Goal: Task Accomplishment & Management: Manage account settings

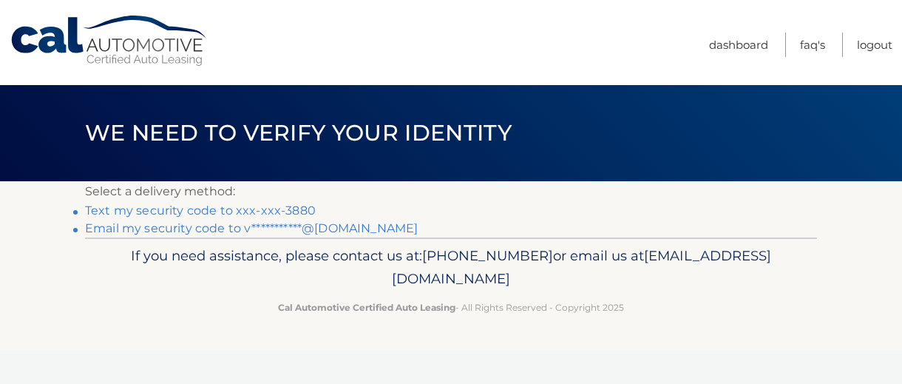
click at [280, 206] on link "Text my security code to xxx-xxx-3880" at bounding box center [200, 210] width 231 height 14
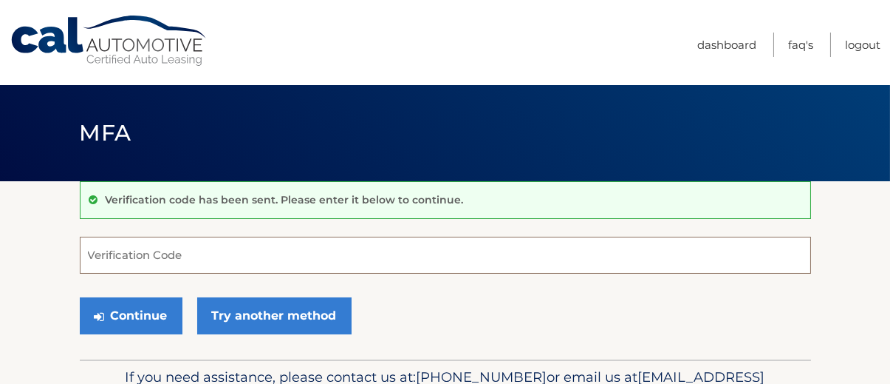
click at [224, 258] on input "Verification Code" at bounding box center [446, 254] width 732 height 37
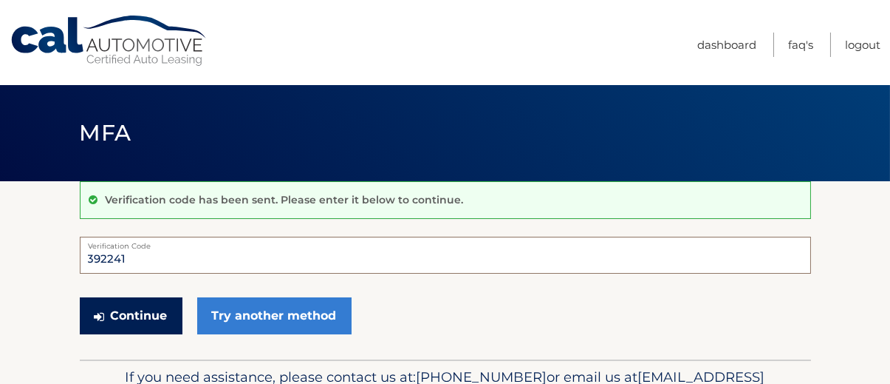
type input "392241"
click at [140, 310] on button "Continue" at bounding box center [131, 315] width 103 height 37
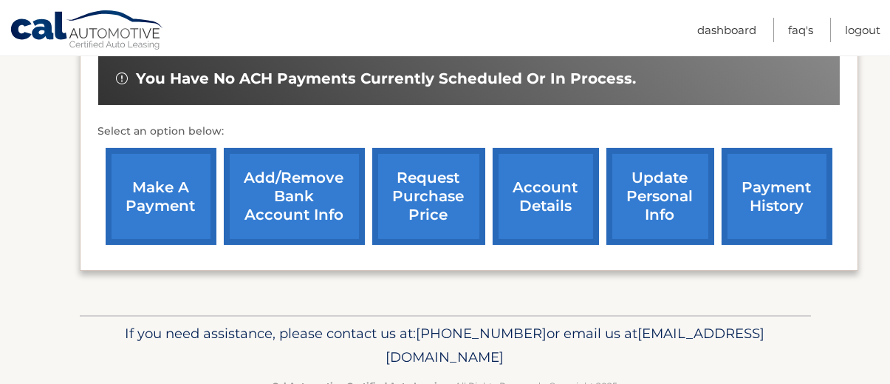
scroll to position [511, 0]
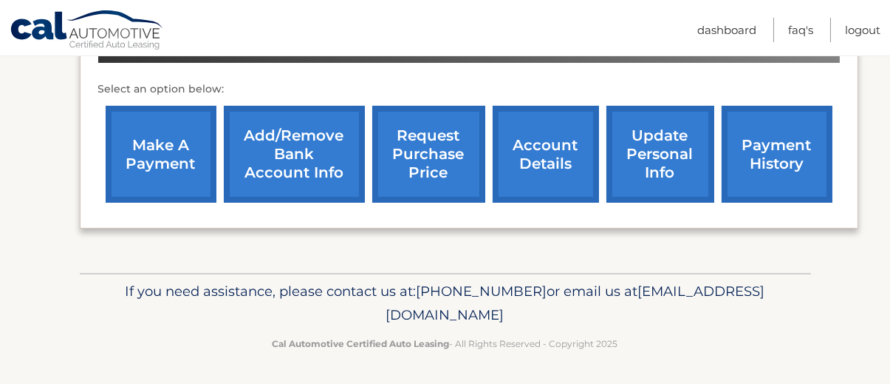
click at [534, 151] on link "account details" at bounding box center [546, 154] width 106 height 97
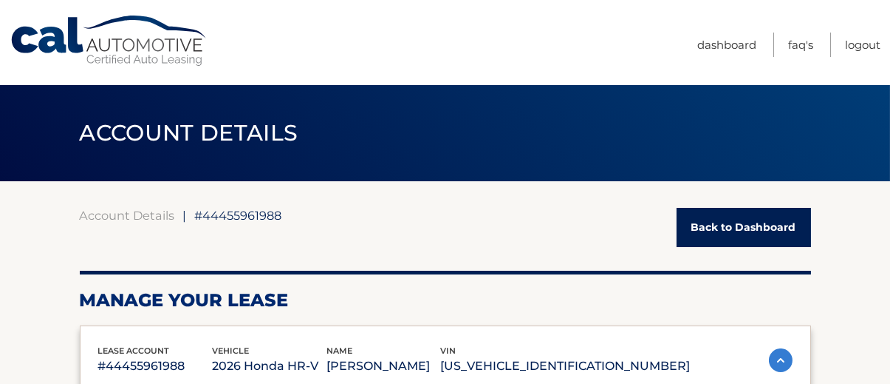
click at [539, 147] on header "ACCOUNT DETAILS ←" at bounding box center [446, 133] width 732 height 96
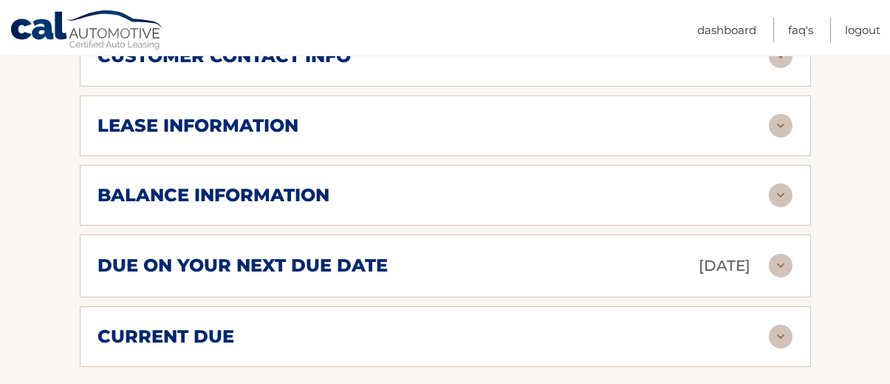
scroll to position [820, 0]
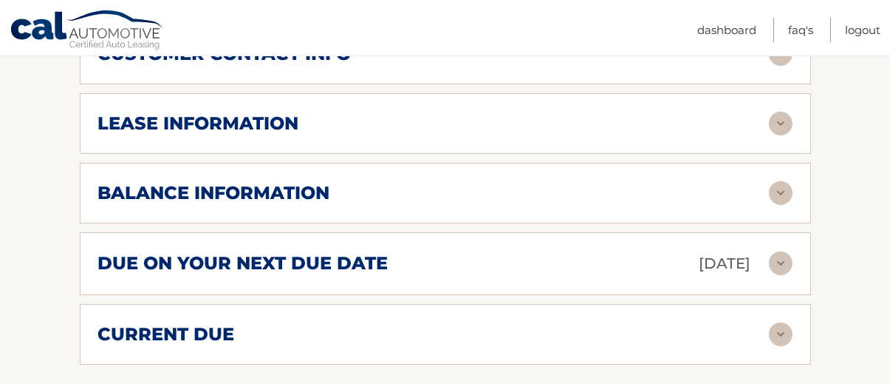
click at [539, 182] on div "balance information" at bounding box center [433, 193] width 671 height 22
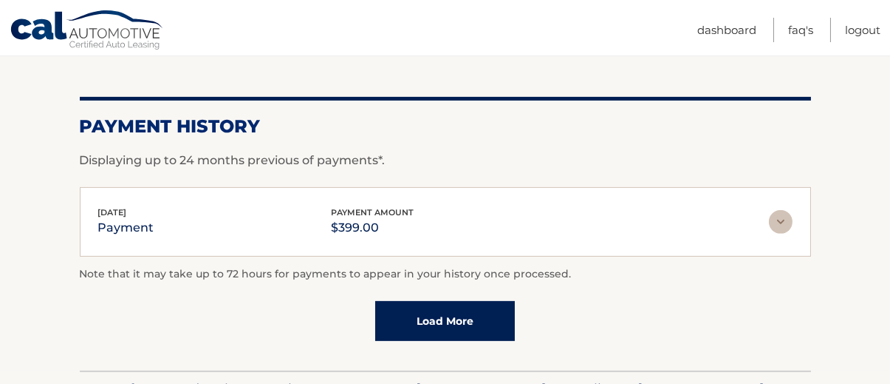
scroll to position [1311, 0]
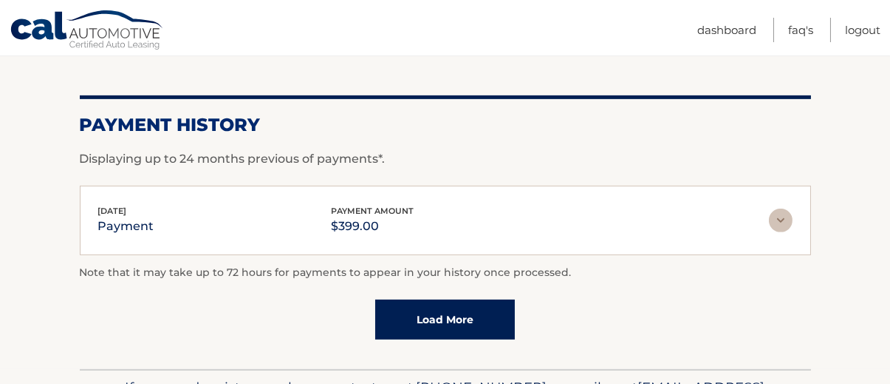
click at [488, 321] on link "Load More" at bounding box center [445, 319] width 140 height 40
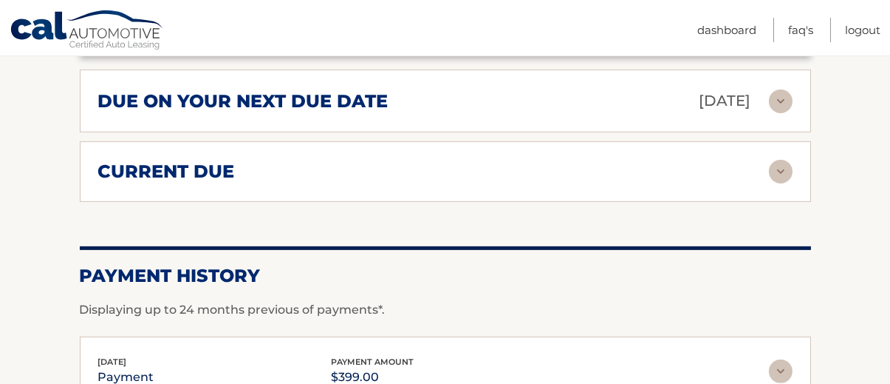
scroll to position [1156, 0]
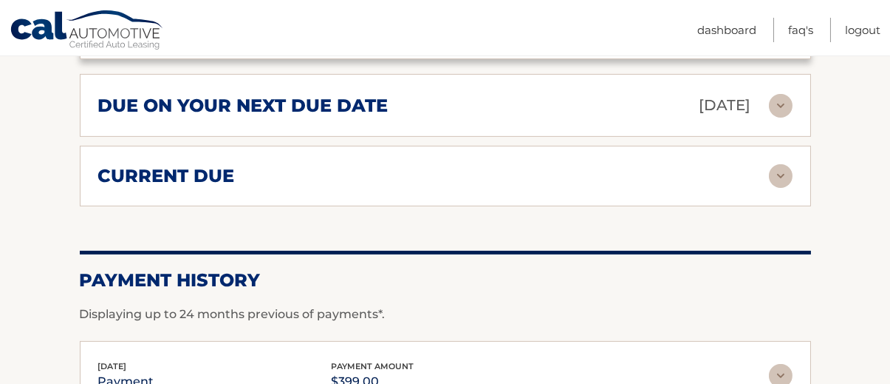
click at [513, 171] on div "current due" at bounding box center [433, 176] width 671 height 22
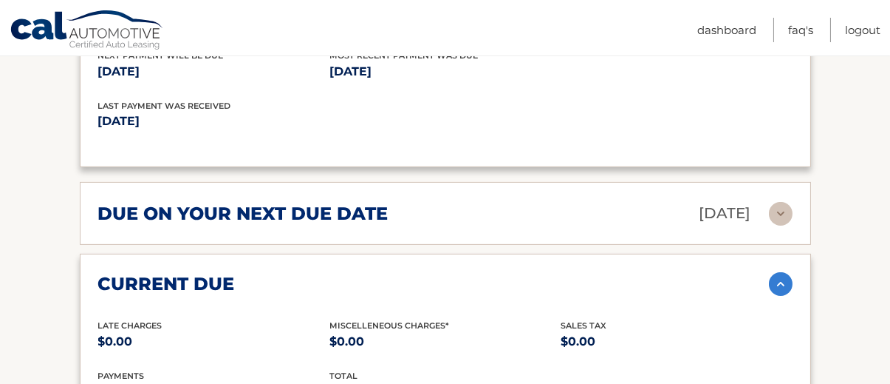
scroll to position [1049, 0]
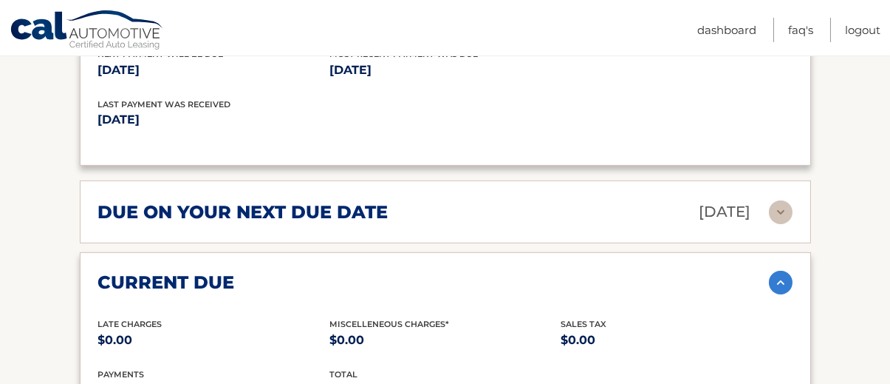
click at [511, 199] on div "due on your next due date Sep 17, 2025" at bounding box center [433, 212] width 671 height 26
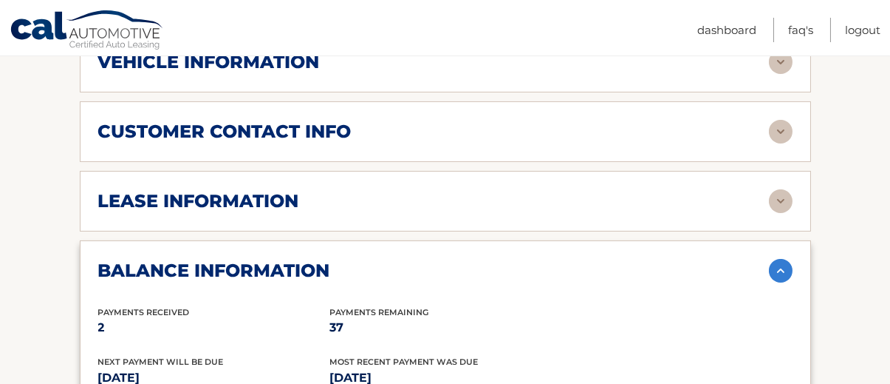
scroll to position [741, 0]
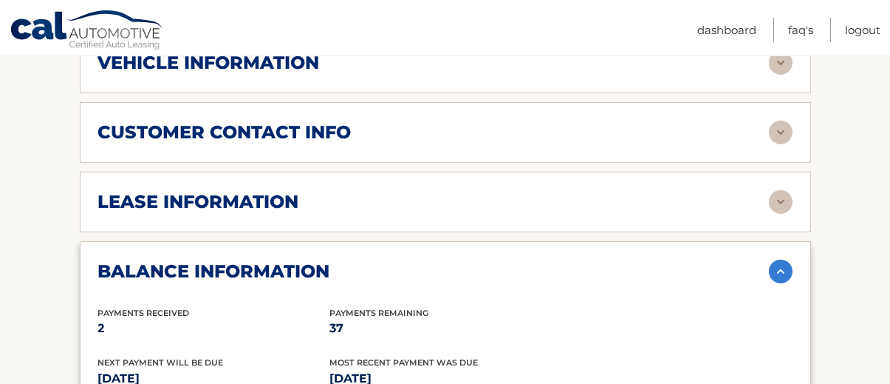
click at [510, 197] on div "lease information" at bounding box center [433, 202] width 671 height 22
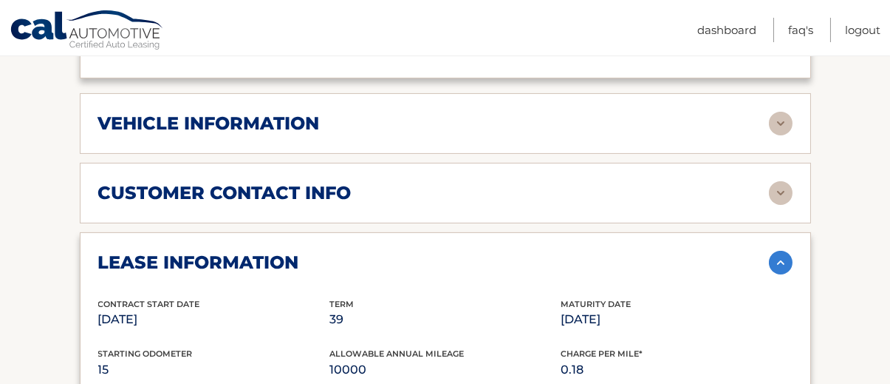
scroll to position [670, 0]
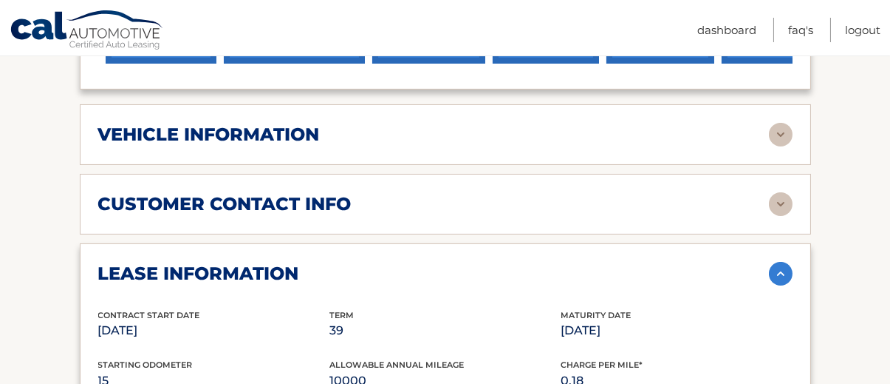
click at [510, 197] on div "customer contact info" at bounding box center [433, 204] width 671 height 22
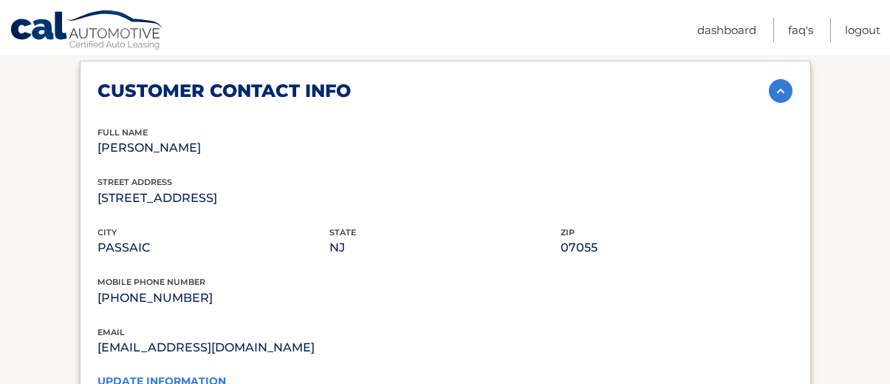
scroll to position [905, 0]
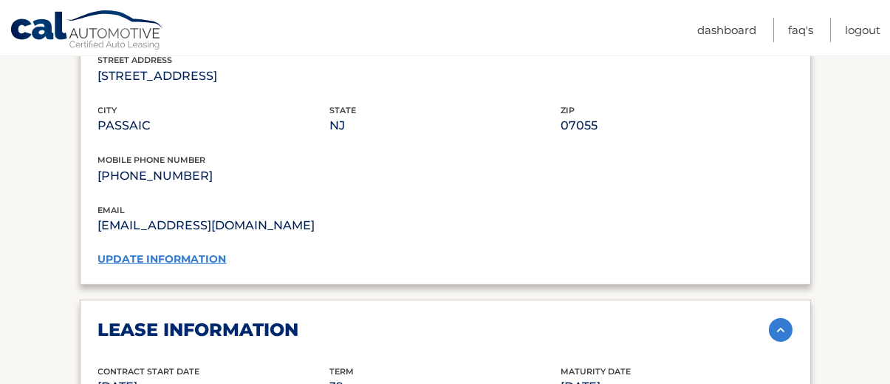
click at [189, 257] on link "update information" at bounding box center [162, 258] width 129 height 13
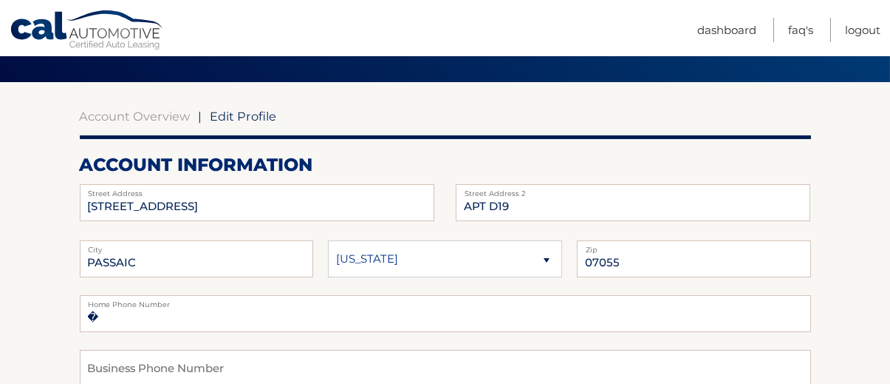
scroll to position [100, 0]
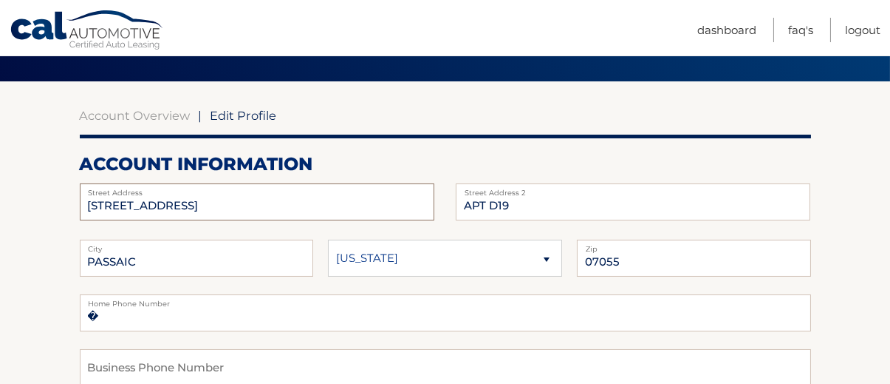
click at [223, 205] on input "[STREET_ADDRESS]" at bounding box center [257, 201] width 355 height 37
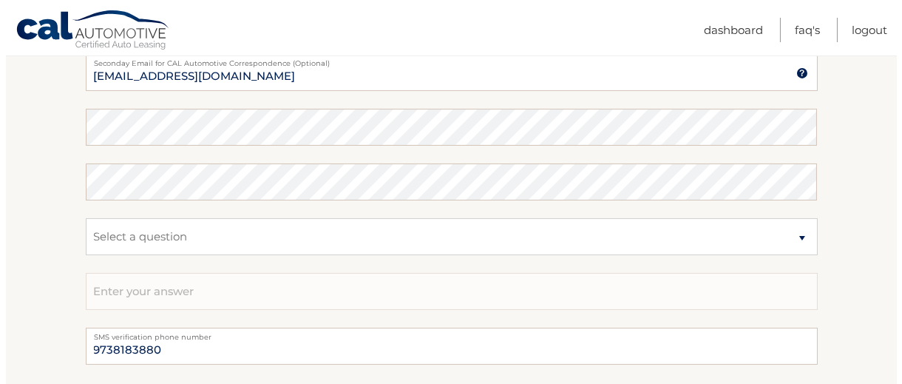
scroll to position [985, 0]
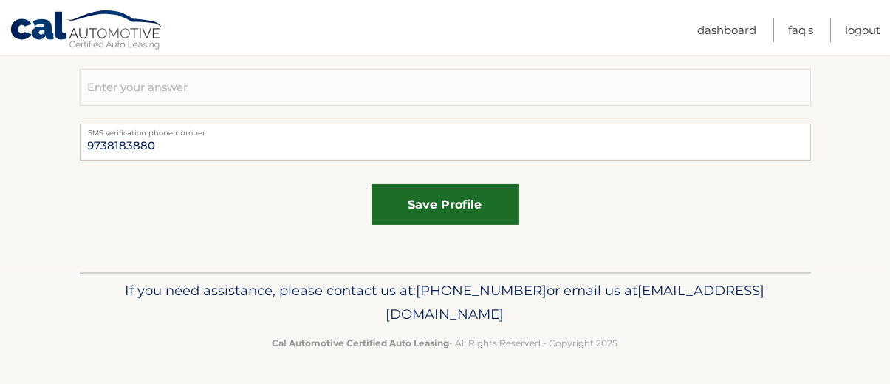
type input "77 BROOK AVE APT D19"
click at [412, 198] on button "save profile" at bounding box center [446, 204] width 148 height 41
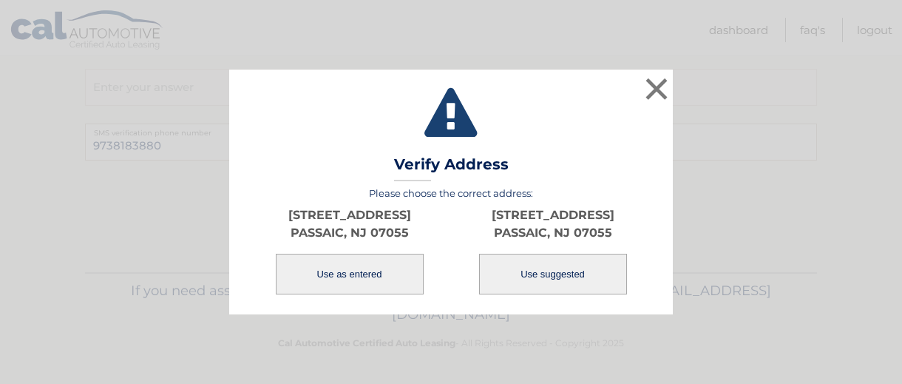
click at [340, 271] on button "Use as entered" at bounding box center [350, 273] width 148 height 41
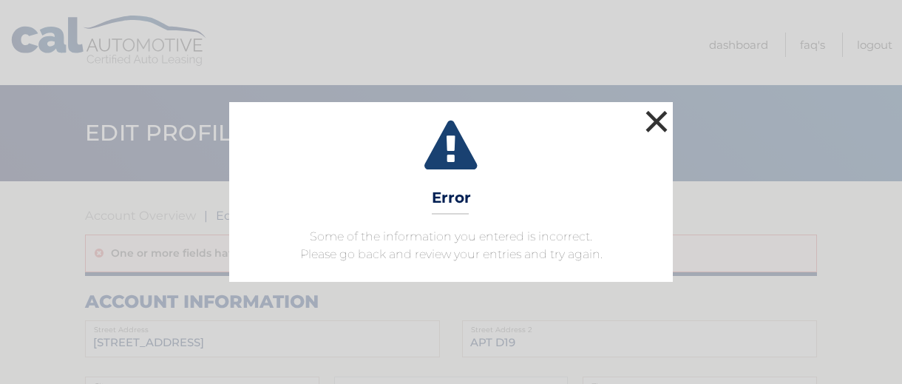
click at [653, 115] on button "×" at bounding box center [656, 121] width 30 height 30
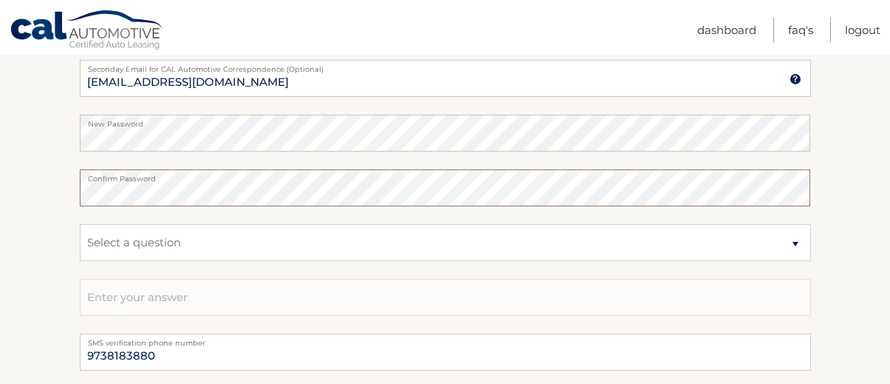
scroll to position [817, 0]
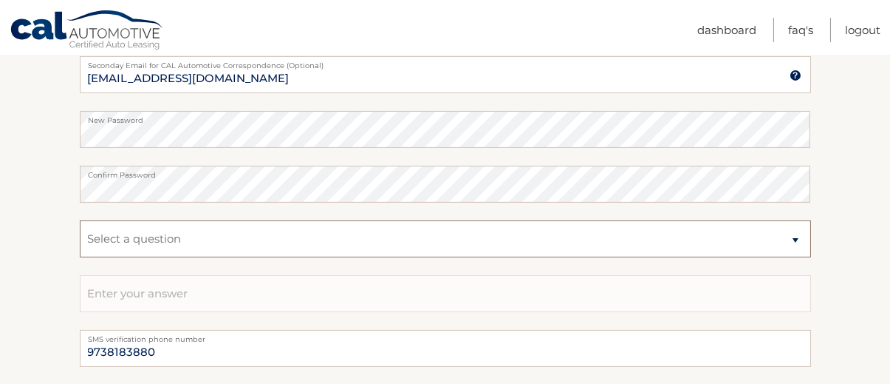
click at [106, 235] on select "Select a question What was the name of your elementary school? What is your mot…" at bounding box center [446, 238] width 732 height 37
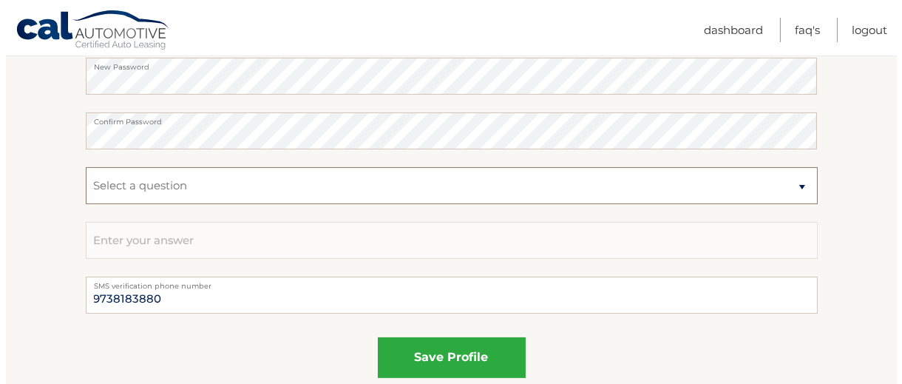
scroll to position [871, 0]
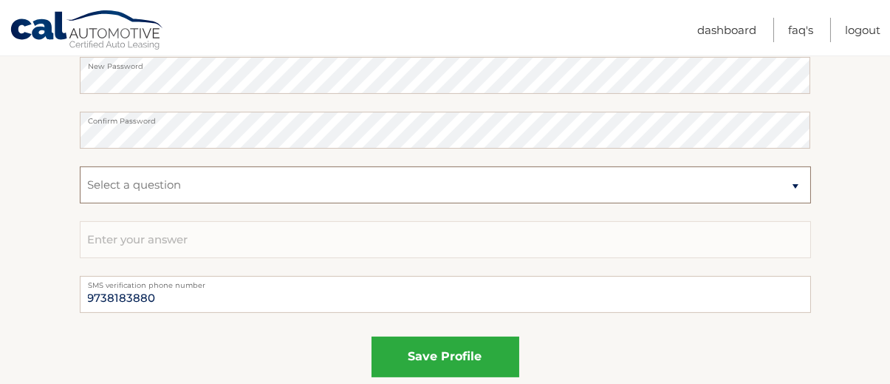
click at [182, 187] on select "Select a question What was the name of your elementary school? What is your mot…" at bounding box center [446, 184] width 732 height 37
select select "4"
click at [80, 166] on select "Select a question What was the name of your elementary school? What is your mot…" at bounding box center [446, 184] width 732 height 37
click at [180, 236] on input "text" at bounding box center [446, 239] width 732 height 37
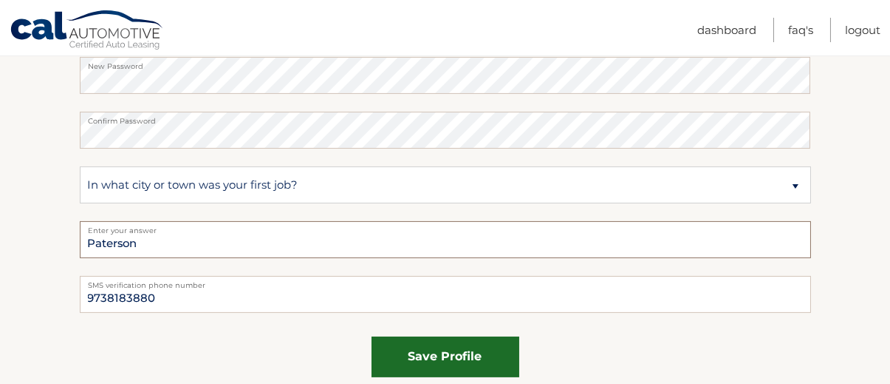
type input "Paterson"
click at [422, 353] on button "save profile" at bounding box center [446, 356] width 148 height 41
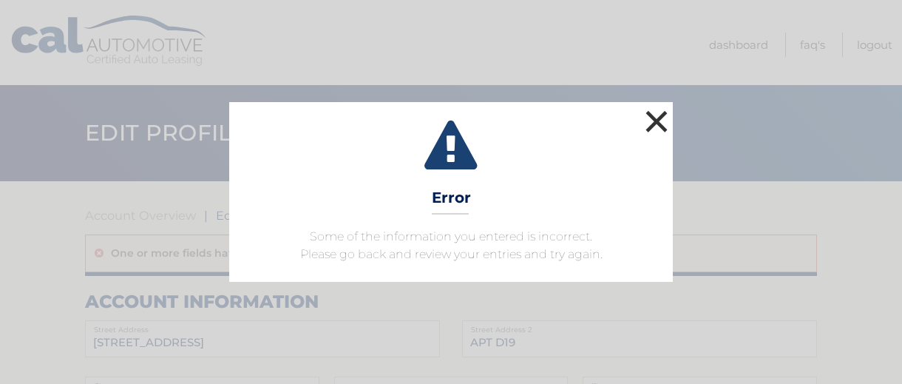
click at [655, 113] on button "×" at bounding box center [656, 121] width 30 height 30
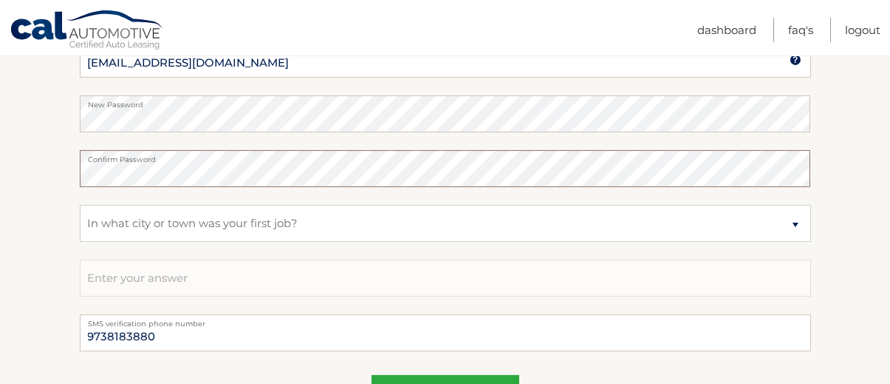
scroll to position [837, 0]
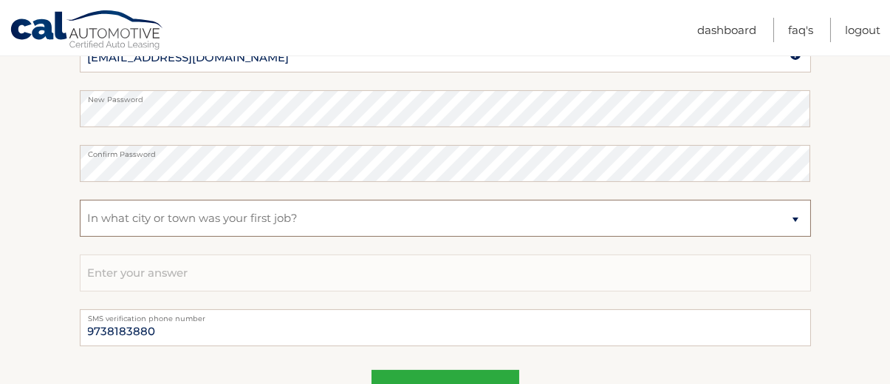
click at [104, 222] on select "Select a question What was the name of your elementary school? What is your mot…" at bounding box center [446, 218] width 732 height 37
click at [80, 200] on select "Select a question What was the name of your elementary school? What is your mot…" at bounding box center [446, 218] width 732 height 37
click at [107, 264] on input "text" at bounding box center [446, 272] width 732 height 37
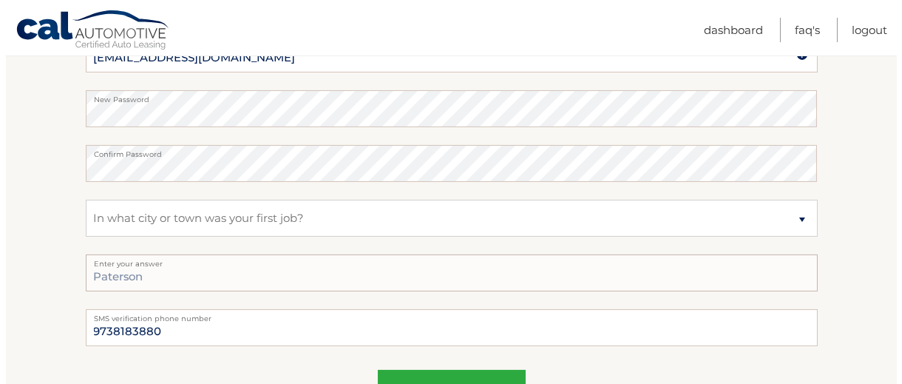
scroll to position [957, 0]
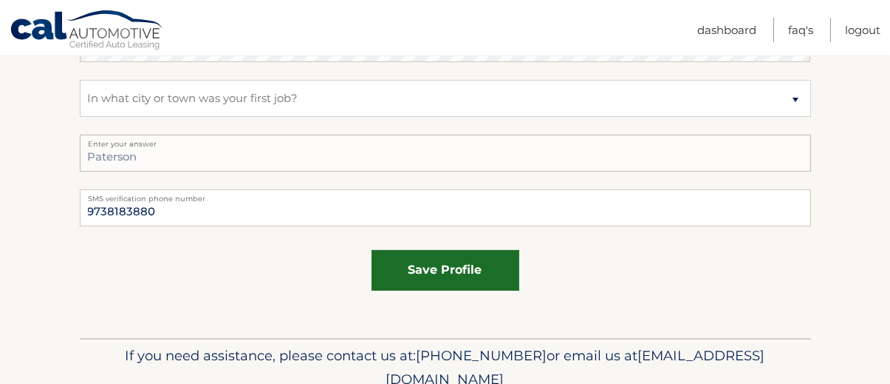
type input "Paterson"
click at [451, 264] on button "save profile" at bounding box center [446, 270] width 148 height 41
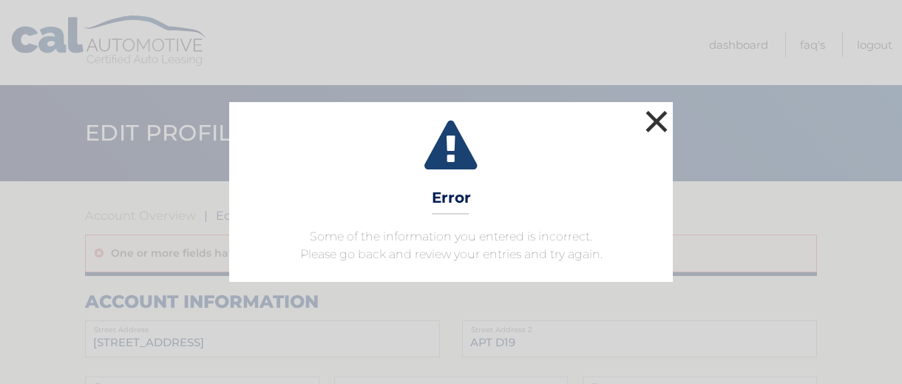
click at [654, 117] on button "×" at bounding box center [656, 121] width 30 height 30
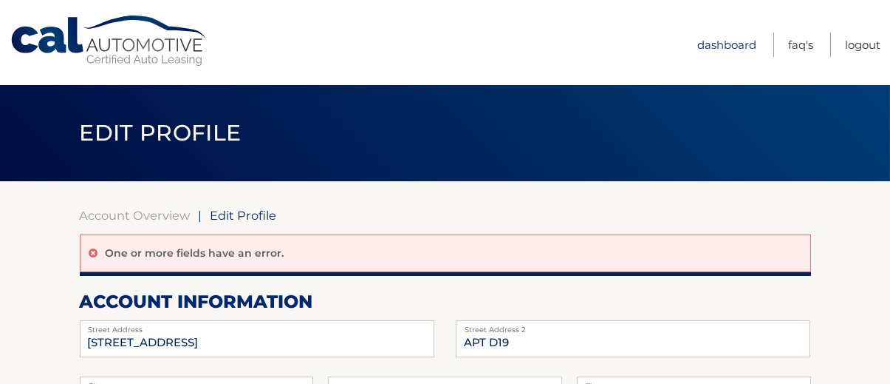
click at [711, 42] on link "Dashboard" at bounding box center [727, 45] width 59 height 24
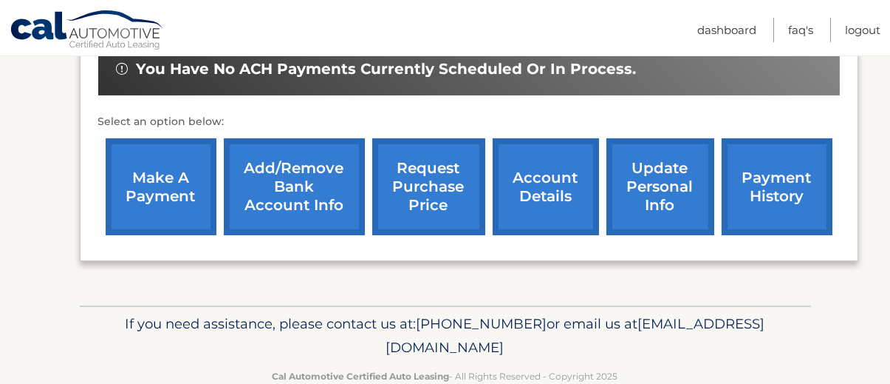
scroll to position [488, 0]
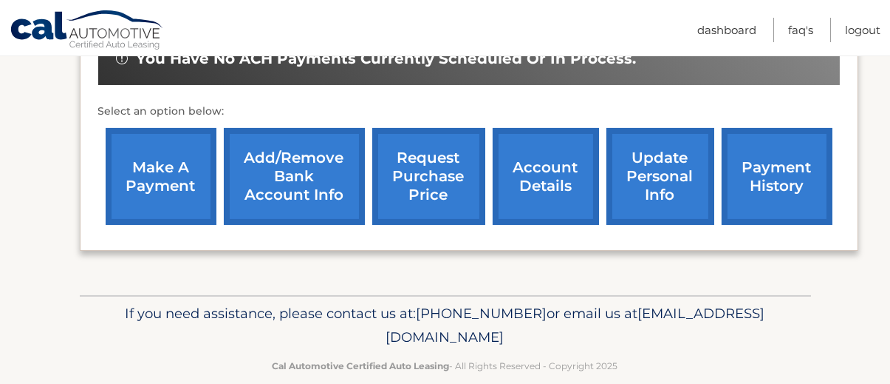
click at [651, 172] on link "update personal info" at bounding box center [661, 176] width 108 height 97
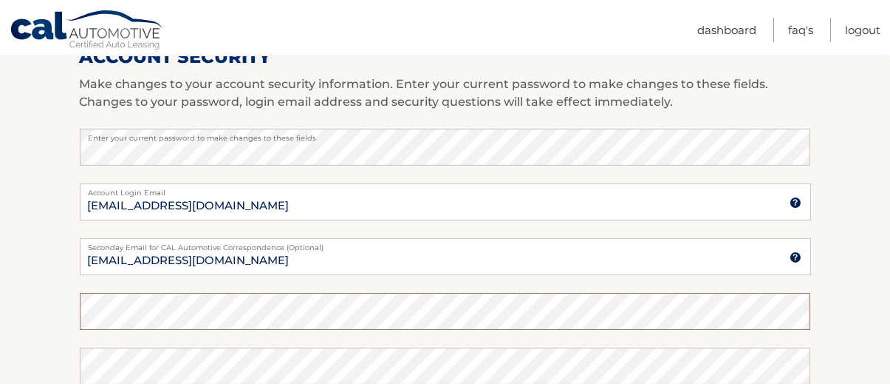
scroll to position [596, 0]
click at [24, 169] on section "Account Overview | Edit Profile account information [STREET_ADDRESS] Address AP…" at bounding box center [445, 123] width 890 height 1076
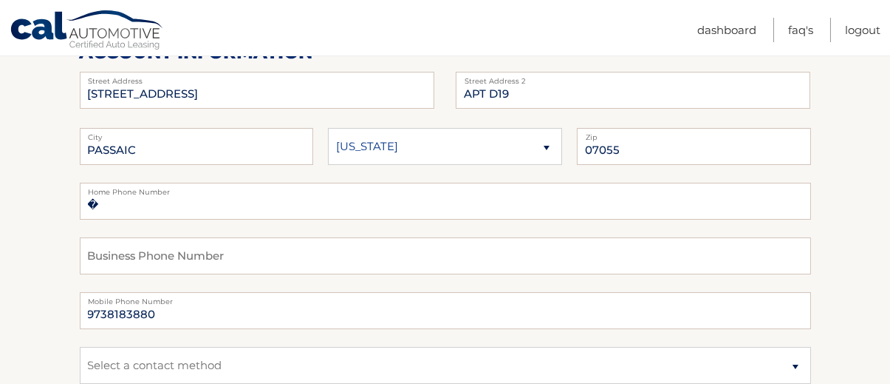
scroll to position [202, 0]
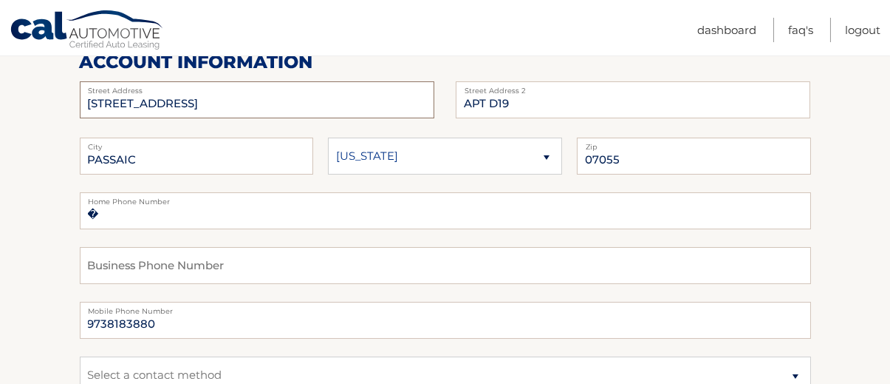
click at [209, 109] on input "[STREET_ADDRESS]" at bounding box center [257, 99] width 355 height 37
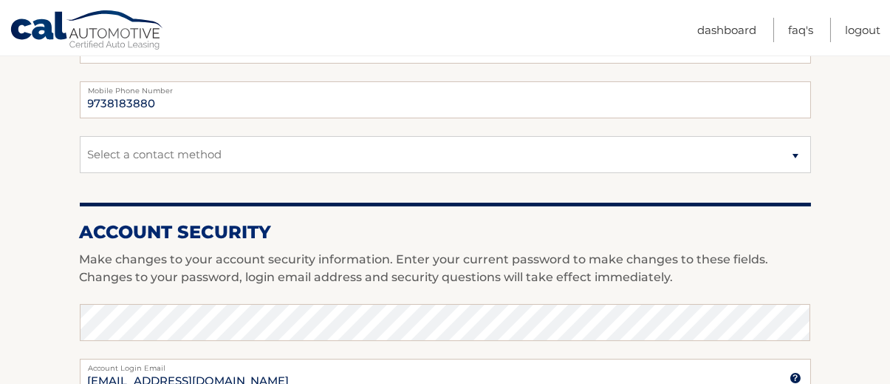
scroll to position [448, 0]
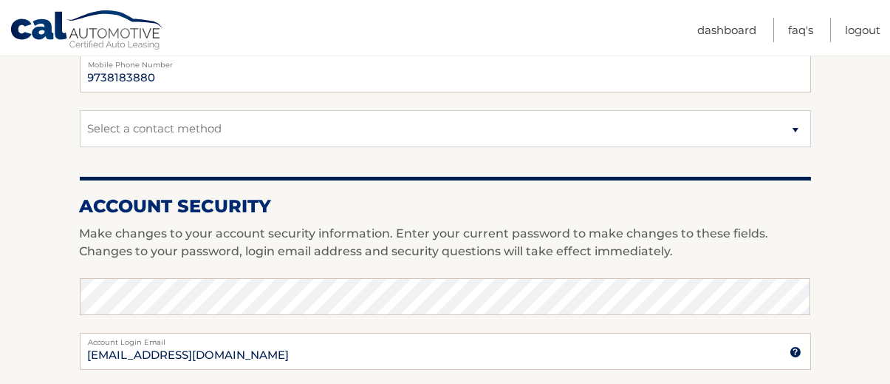
type input "[STREET_ADDRESS]"
click at [217, 137] on select "Select a contact method Mobile Home" at bounding box center [446, 128] width 732 height 37
click at [80, 110] on select "Select a contact method Mobile Home" at bounding box center [446, 128] width 732 height 37
click at [217, 126] on select "Select a contact method Mobile Home" at bounding box center [446, 128] width 732 height 37
select select "3"
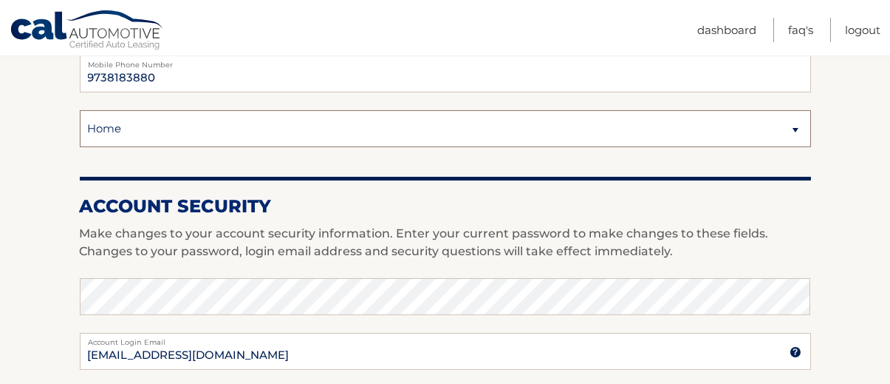
click at [80, 110] on select "Select a contact method Mobile Home" at bounding box center [446, 128] width 732 height 37
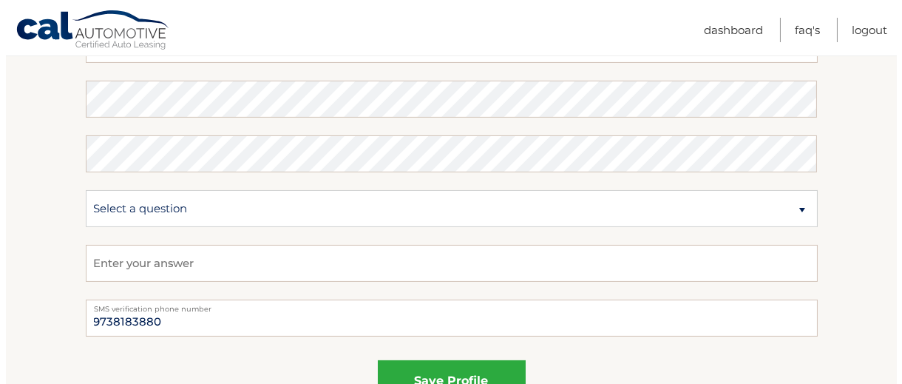
scroll to position [811, 0]
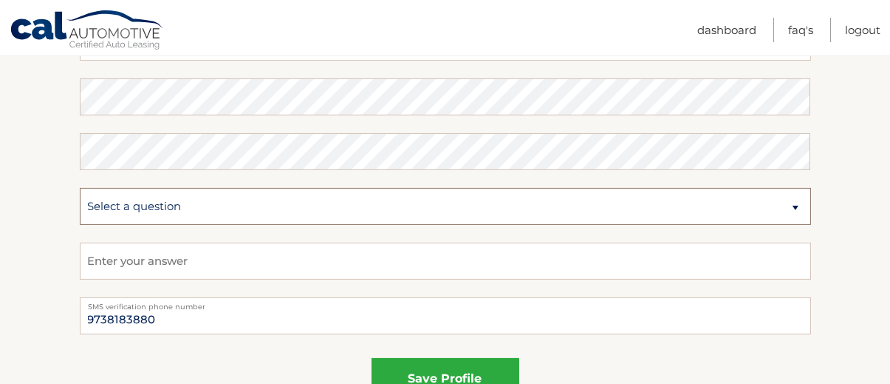
click at [128, 210] on select "Select a question What was the name of your elementary school? What is your mot…" at bounding box center [446, 206] width 732 height 37
select select "4"
click at [80, 188] on select "Select a question What was the name of your elementary school? What is your mot…" at bounding box center [446, 206] width 732 height 37
click at [140, 262] on input "text" at bounding box center [446, 260] width 732 height 37
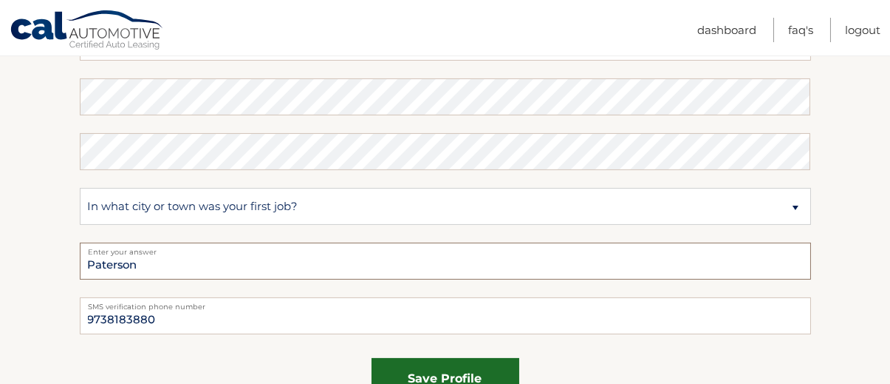
type input "Paterson"
click at [415, 369] on button "save profile" at bounding box center [446, 378] width 148 height 41
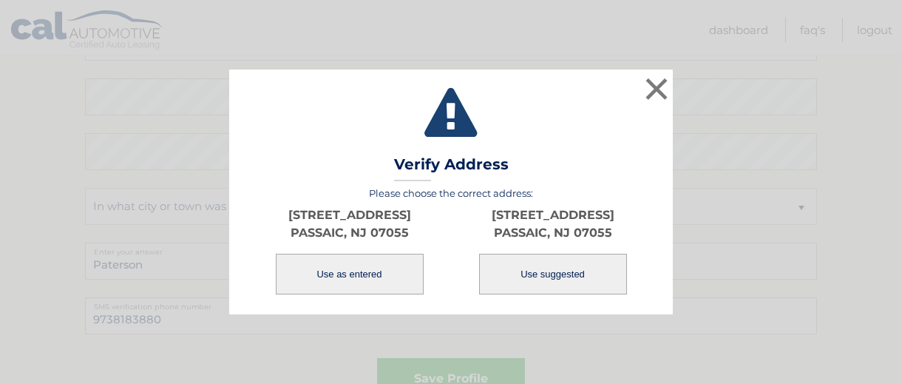
click at [351, 276] on button "Use as entered" at bounding box center [350, 273] width 148 height 41
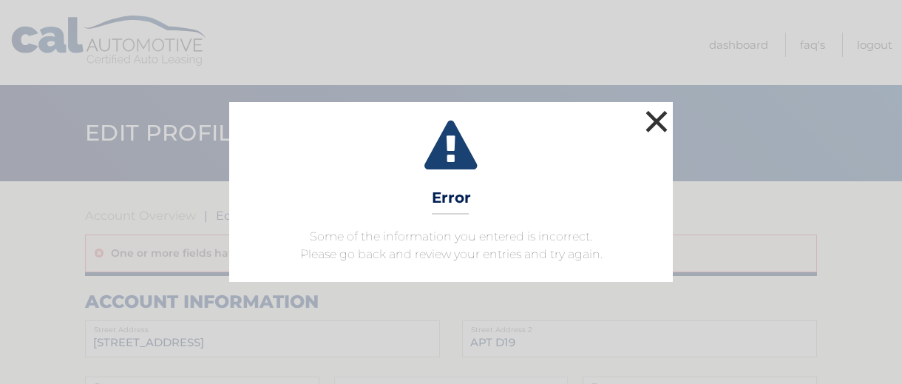
click at [652, 123] on button "×" at bounding box center [656, 121] width 30 height 30
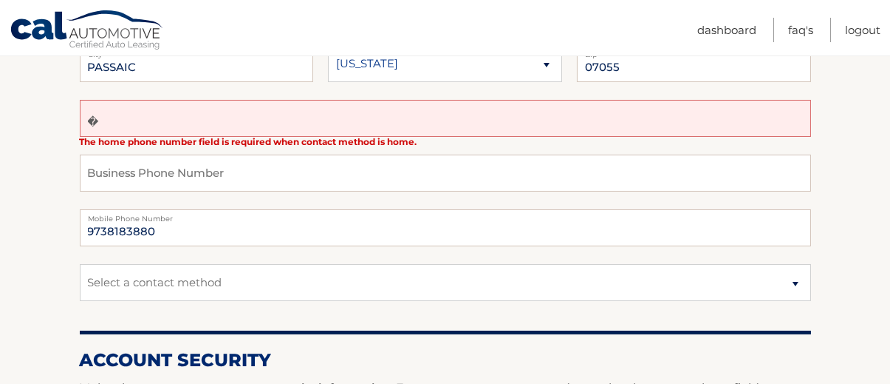
scroll to position [333, 0]
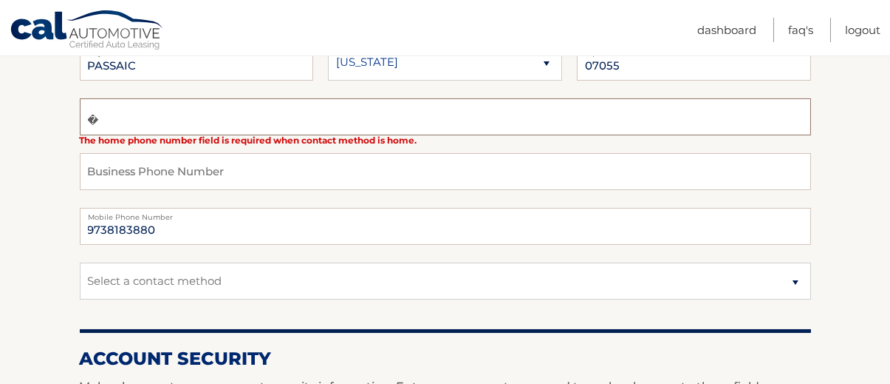
click at [208, 122] on input "�" at bounding box center [446, 116] width 732 height 37
type input "�9738183880"
drag, startPoint x: 173, startPoint y: 126, endPoint x: 19, endPoint y: 127, distance: 153.7
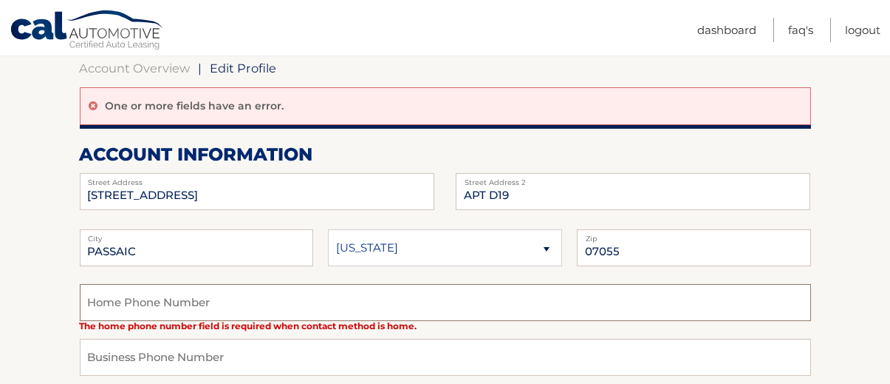
scroll to position [148, 0]
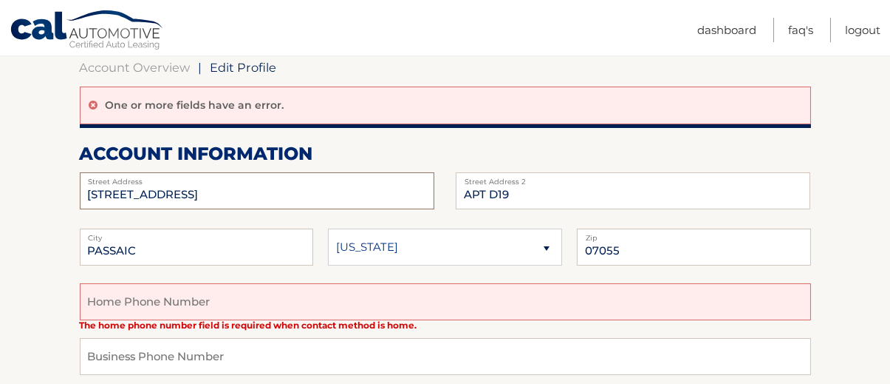
click at [202, 194] on input "77 BROOK AVE" at bounding box center [257, 190] width 355 height 37
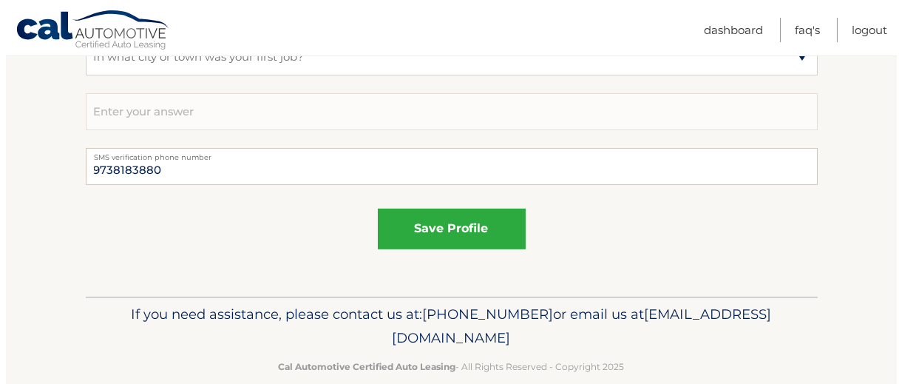
scroll to position [1000, 0]
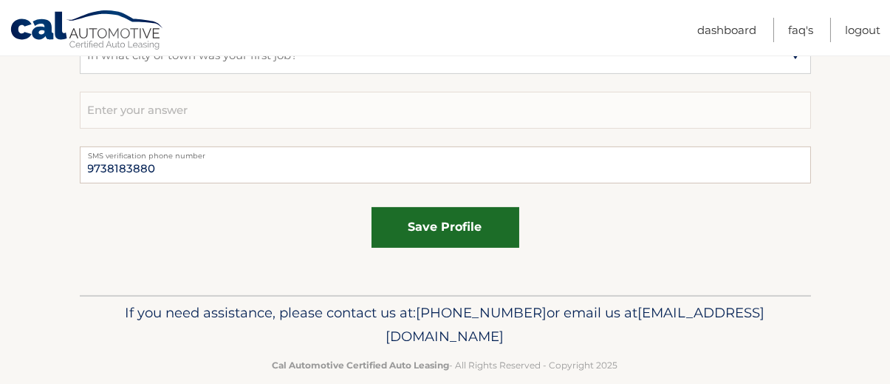
type input "77 BROOK AVE APT D19"
click at [434, 216] on button "save profile" at bounding box center [446, 227] width 148 height 41
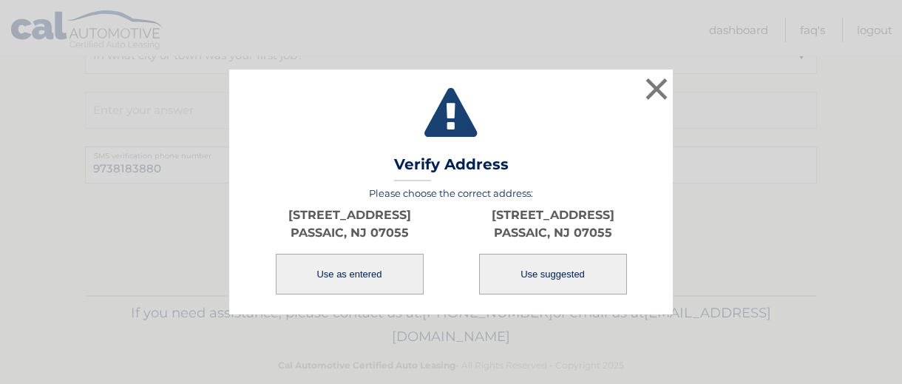
click at [355, 273] on button "Use as entered" at bounding box center [350, 273] width 148 height 41
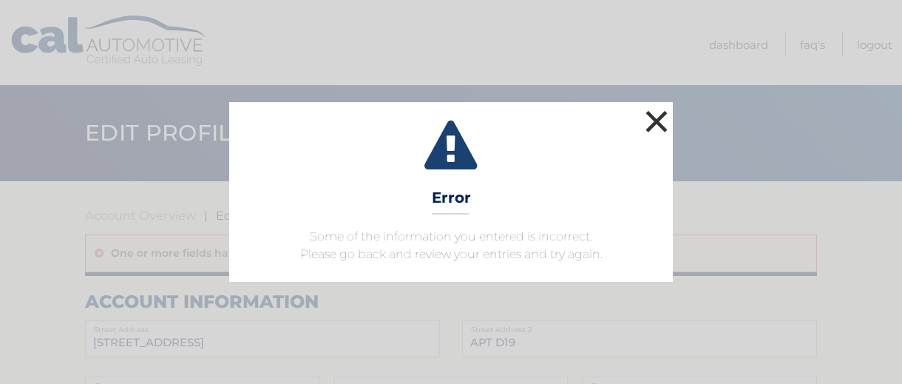
click at [661, 115] on button "×" at bounding box center [656, 121] width 30 height 30
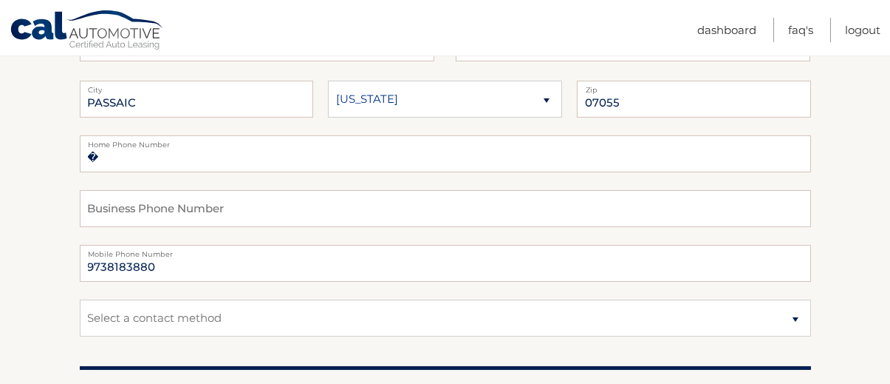
scroll to position [181, 0]
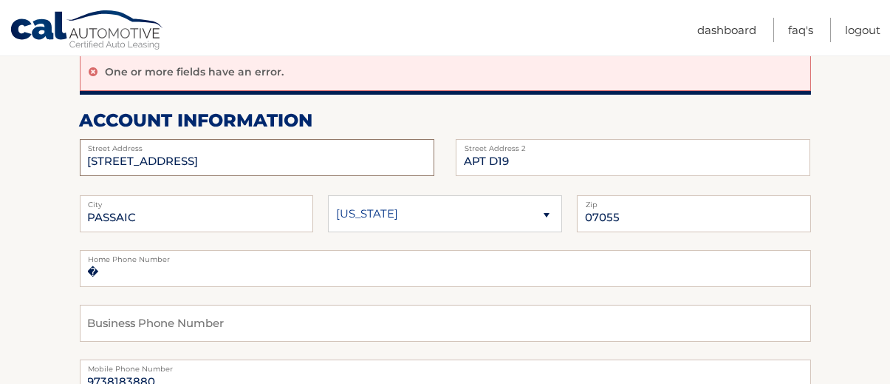
click at [259, 162] on input "77 BROOK AVE" at bounding box center [257, 157] width 355 height 37
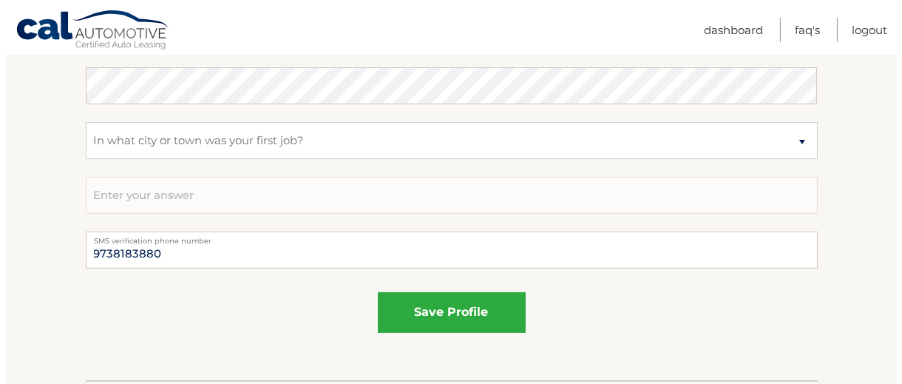
scroll to position [1001, 0]
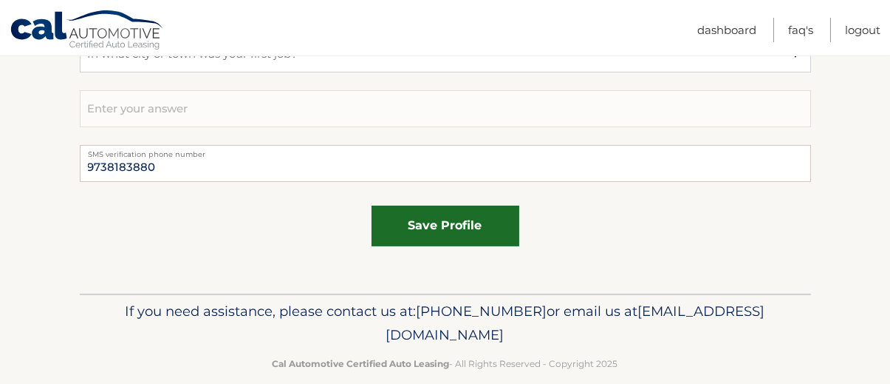
type input "77 BROOK AVE APT D19"
click at [428, 220] on button "save profile" at bounding box center [446, 225] width 148 height 41
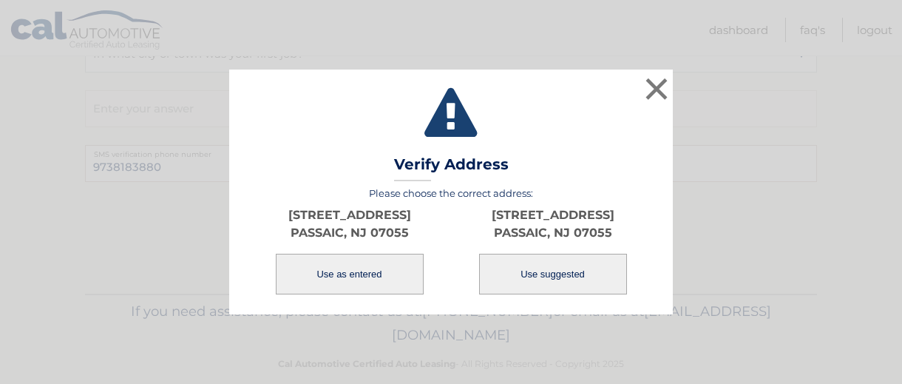
click at [343, 269] on button "Use as entered" at bounding box center [350, 273] width 148 height 41
